Goal: Contribute content: Contribute content

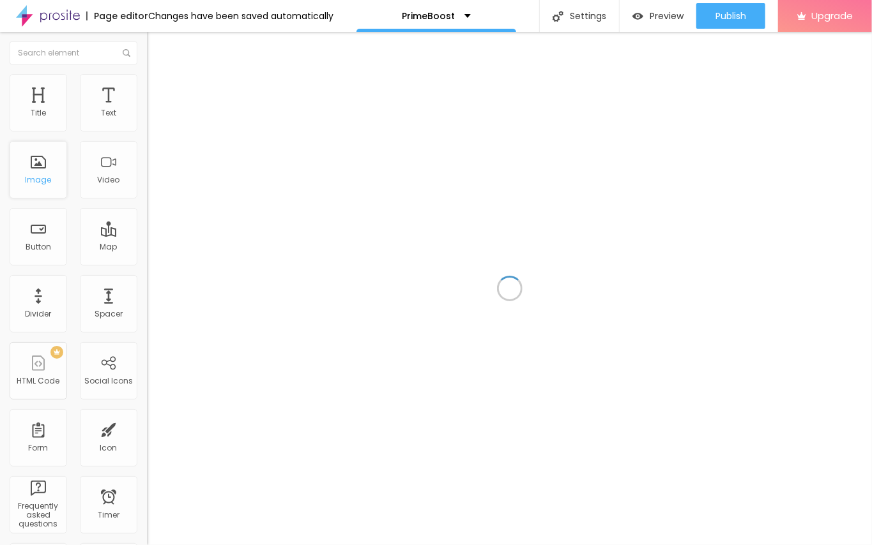
click at [38, 180] on div "Image" at bounding box center [39, 180] width 26 height 9
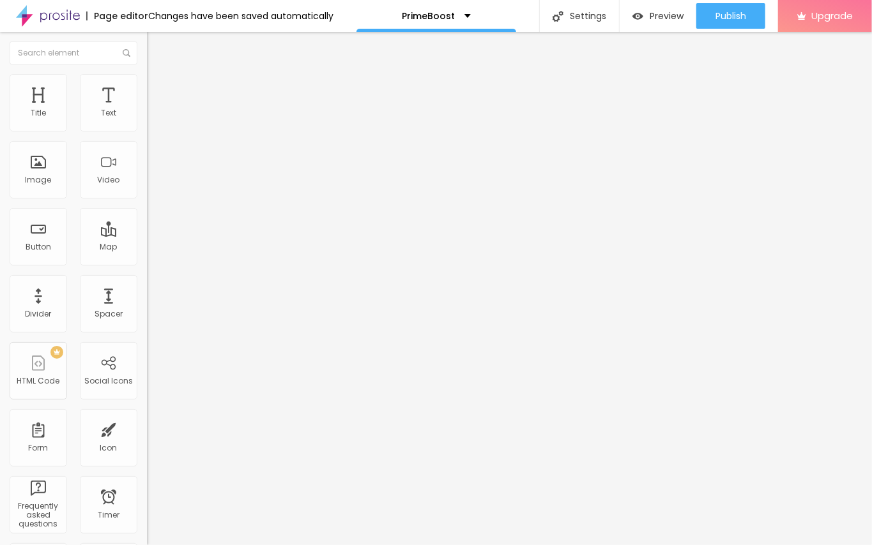
click at [147, 42] on button "Edit Coluna" at bounding box center [220, 46] width 147 height 29
click at [147, 110] on span "Add image" at bounding box center [173, 104] width 52 height 11
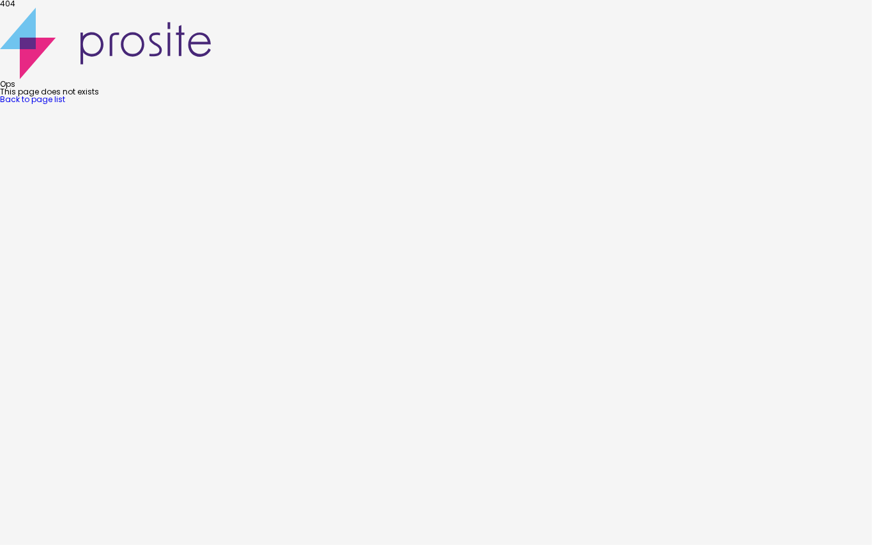
click at [65, 105] on link "Back to page list" at bounding box center [32, 99] width 65 height 11
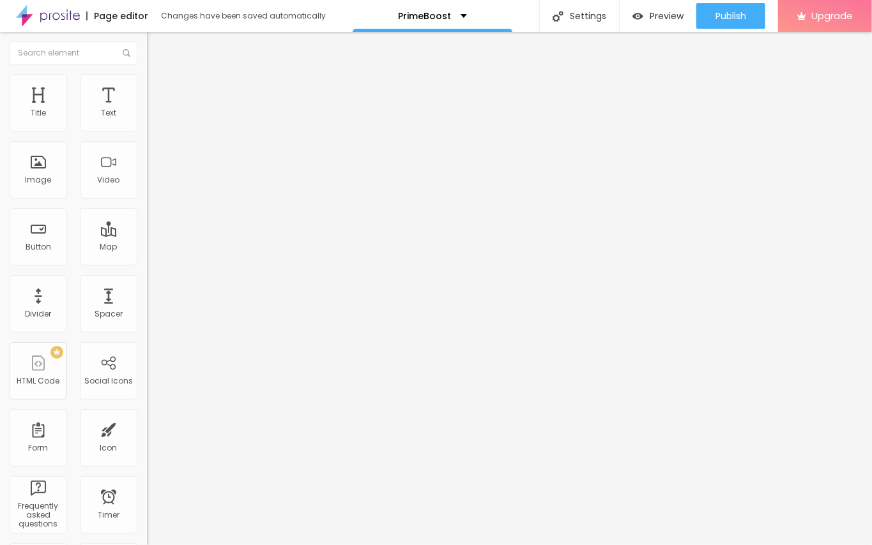
click at [156, 47] on img "button" at bounding box center [161, 47] width 10 height 10
click at [147, 110] on span "Add image" at bounding box center [173, 104] width 52 height 11
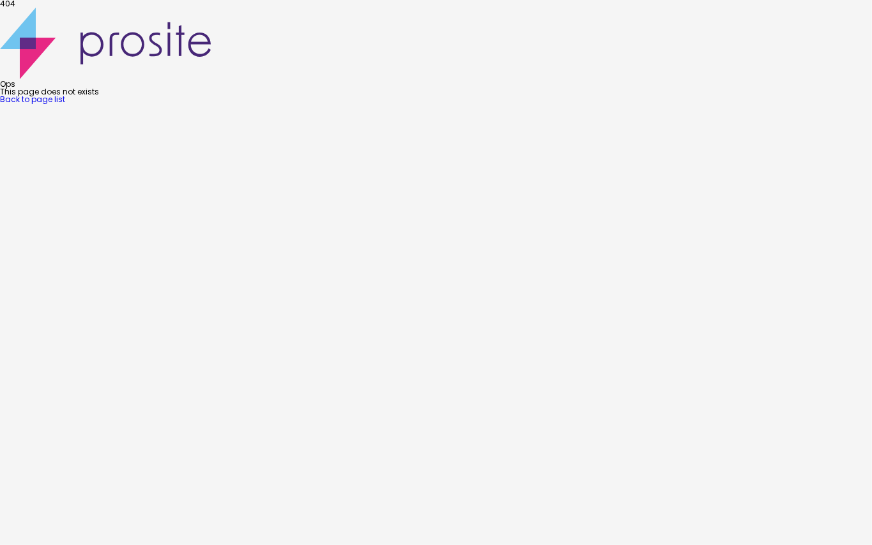
click at [65, 105] on link "Back to page list" at bounding box center [32, 99] width 65 height 11
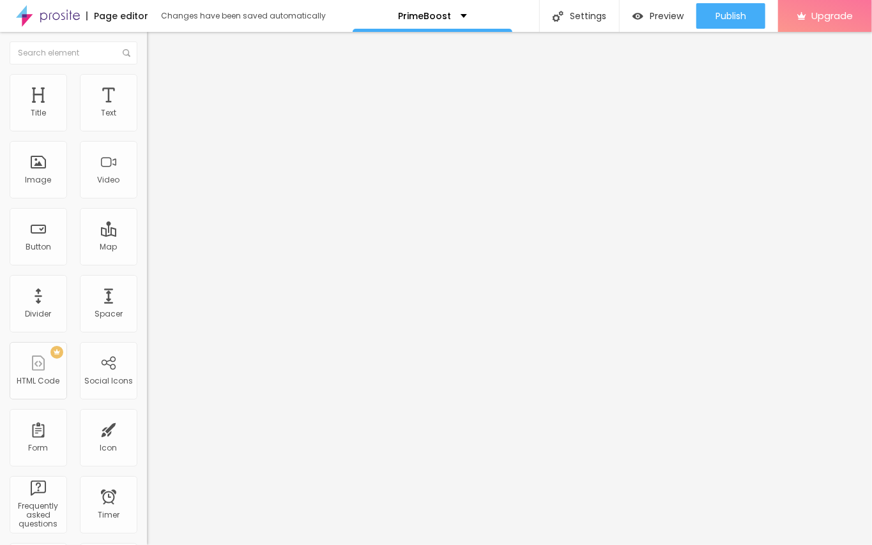
click at [147, 110] on span "Add image" at bounding box center [173, 104] width 52 height 11
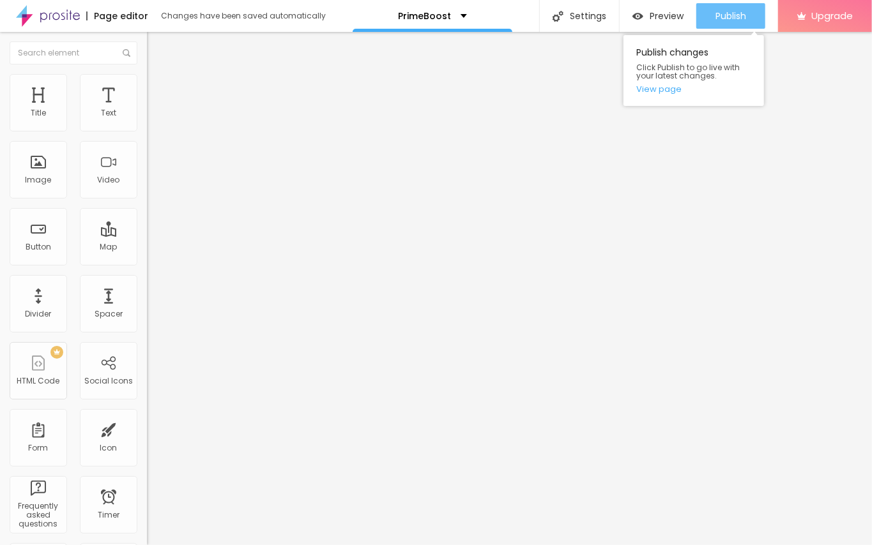
click at [745, 11] on span "Publish" at bounding box center [730, 16] width 31 height 10
click at [669, 87] on link "View page" at bounding box center [693, 89] width 115 height 8
